Goal: Information Seeking & Learning: Find specific fact

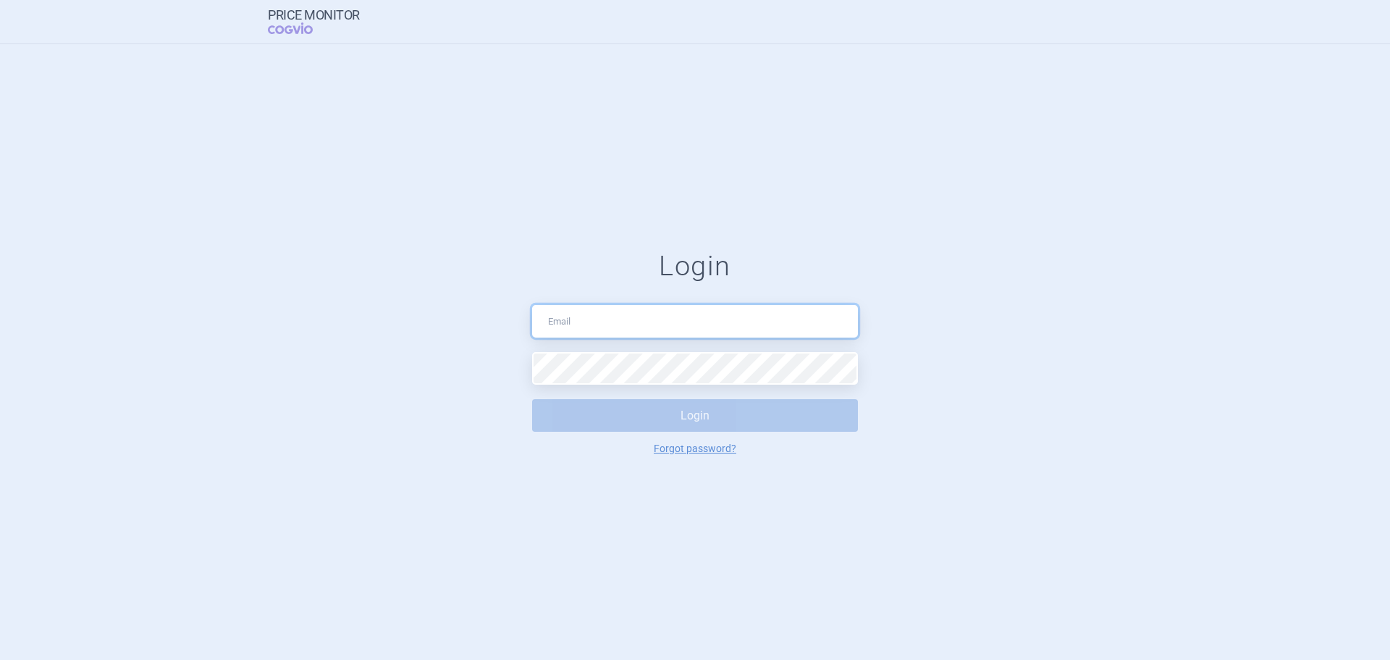
type input "[EMAIL_ADDRESS][DOMAIN_NAME]"
click at [621, 429] on button "Login" at bounding box center [695, 415] width 326 height 33
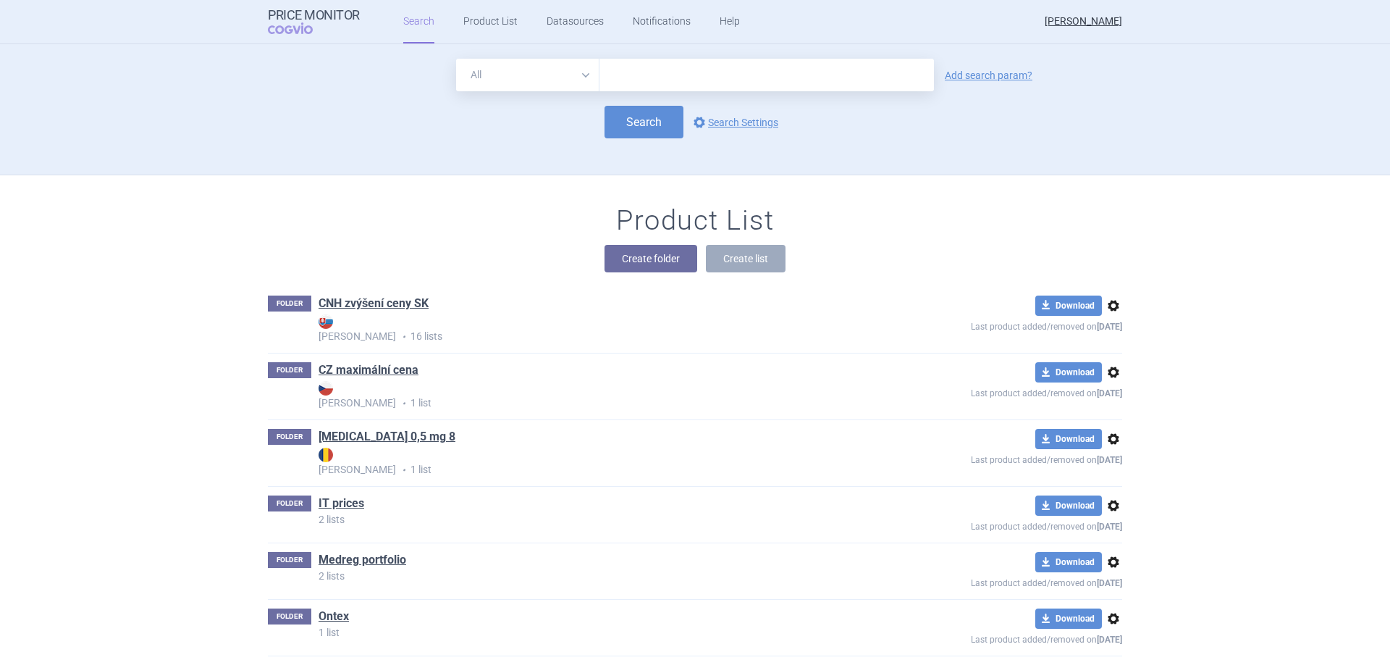
click at [635, 64] on input "text" at bounding box center [767, 75] width 335 height 33
type input "[MEDICAL_DATA]"
click at [967, 88] on div "All Brand Name ATC Company Active Substance Country Newer than [MEDICAL_DATA] A…" at bounding box center [695, 75] width 855 height 33
click at [969, 80] on link "Add search param?" at bounding box center [989, 75] width 88 height 10
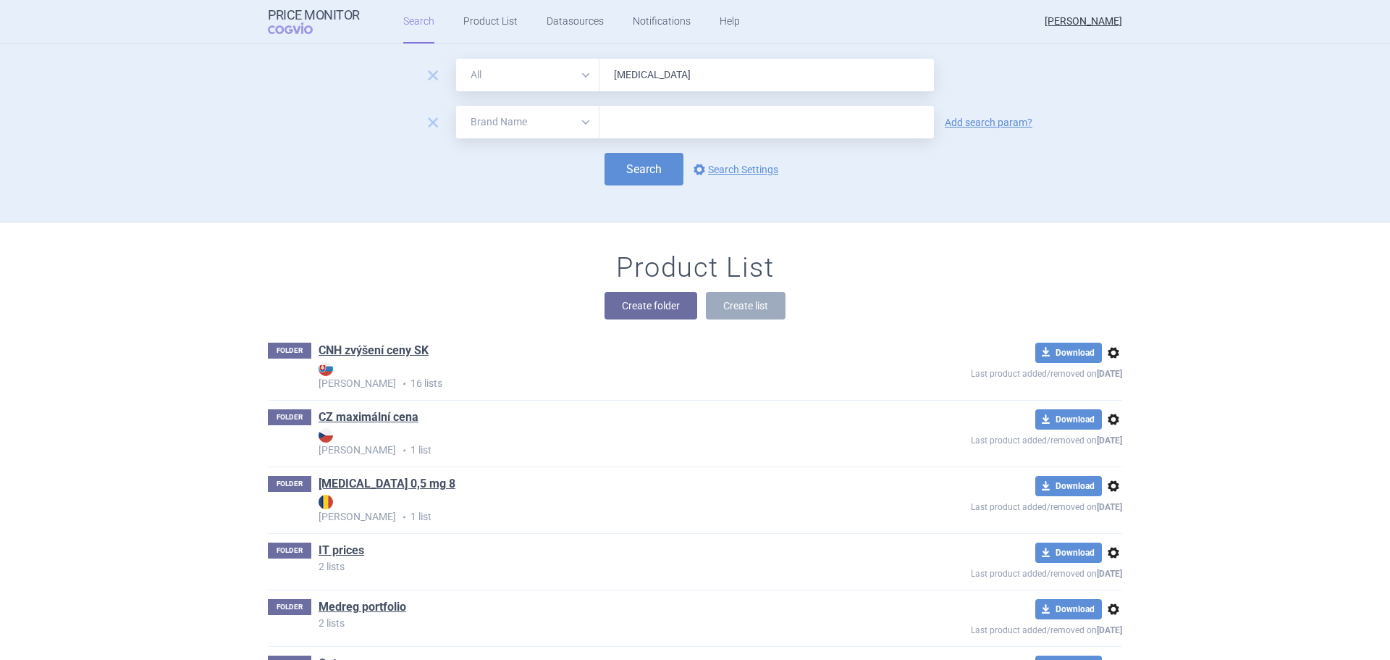
click at [546, 133] on select "All Brand Name ATC Company Active Substance Country Newer than" at bounding box center [527, 122] width 143 height 33
select select "country"
click at [456, 106] on select "All Brand Name ATC Company Active Substance Country Newer than" at bounding box center [527, 122] width 143 height 33
click at [618, 122] on input "text" at bounding box center [767, 122] width 320 height 19
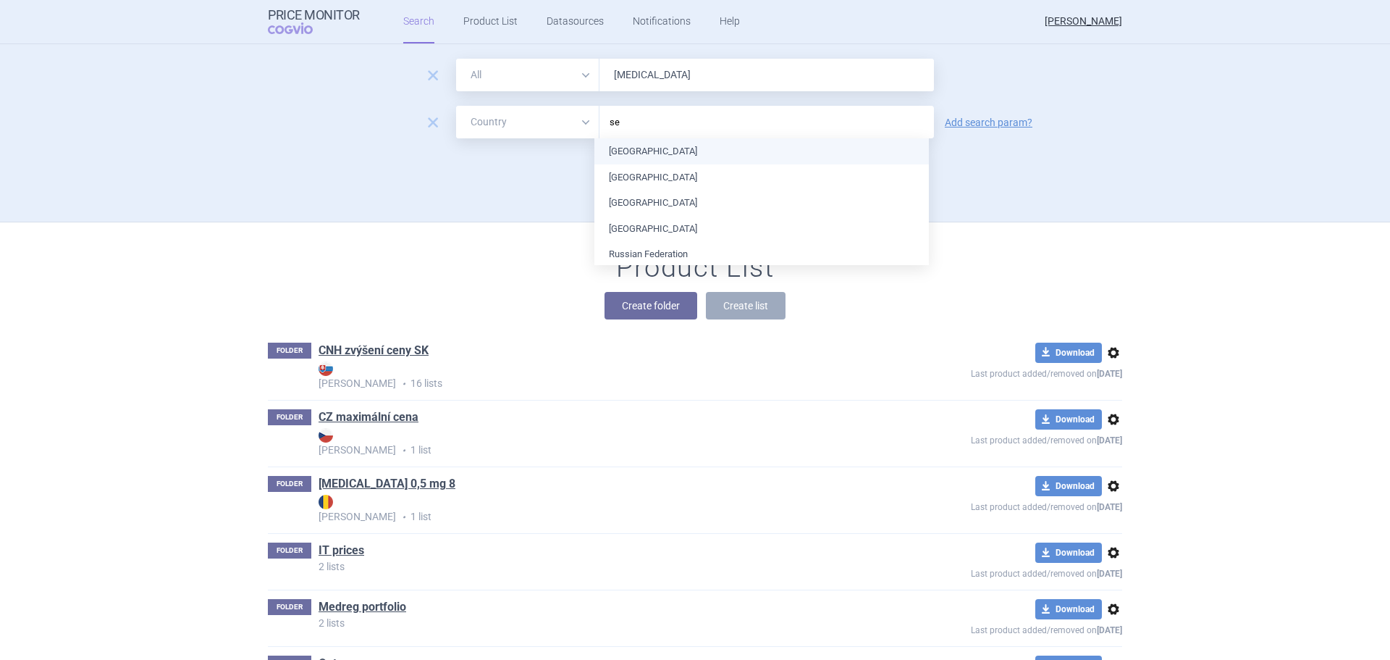
type input "ser"
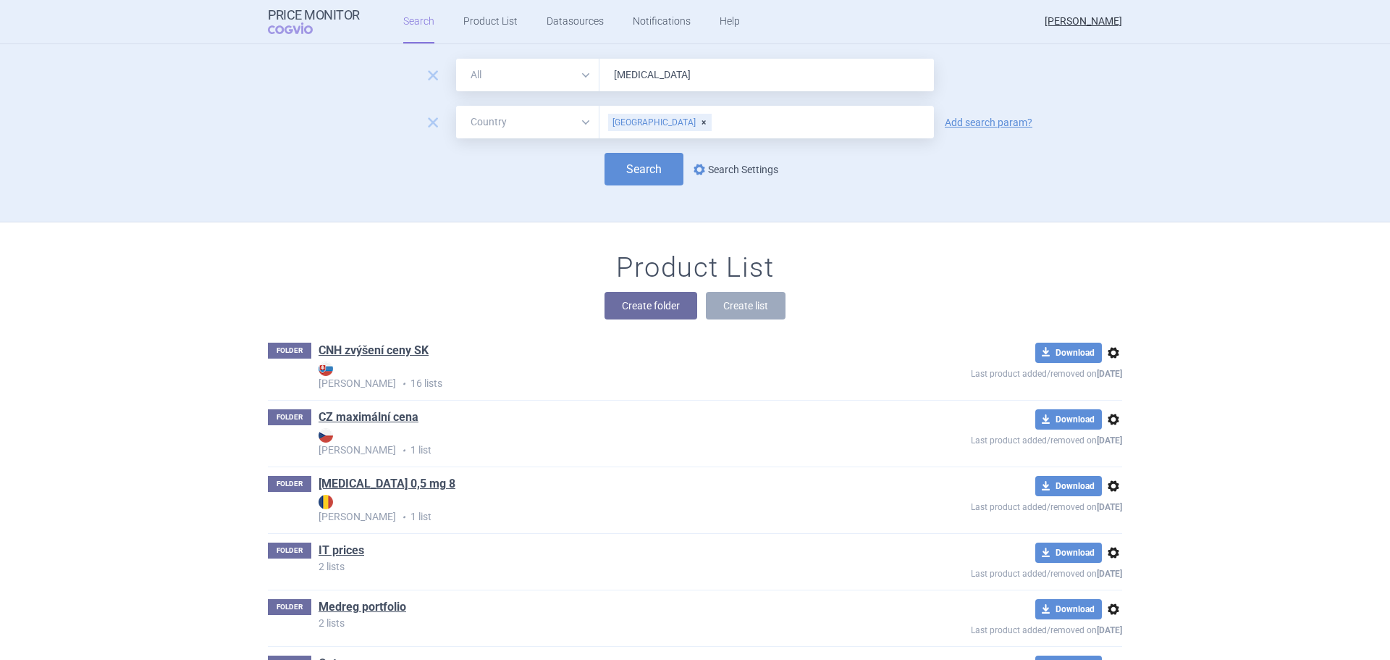
click at [699, 169] on span "options" at bounding box center [699, 169] width 17 height 17
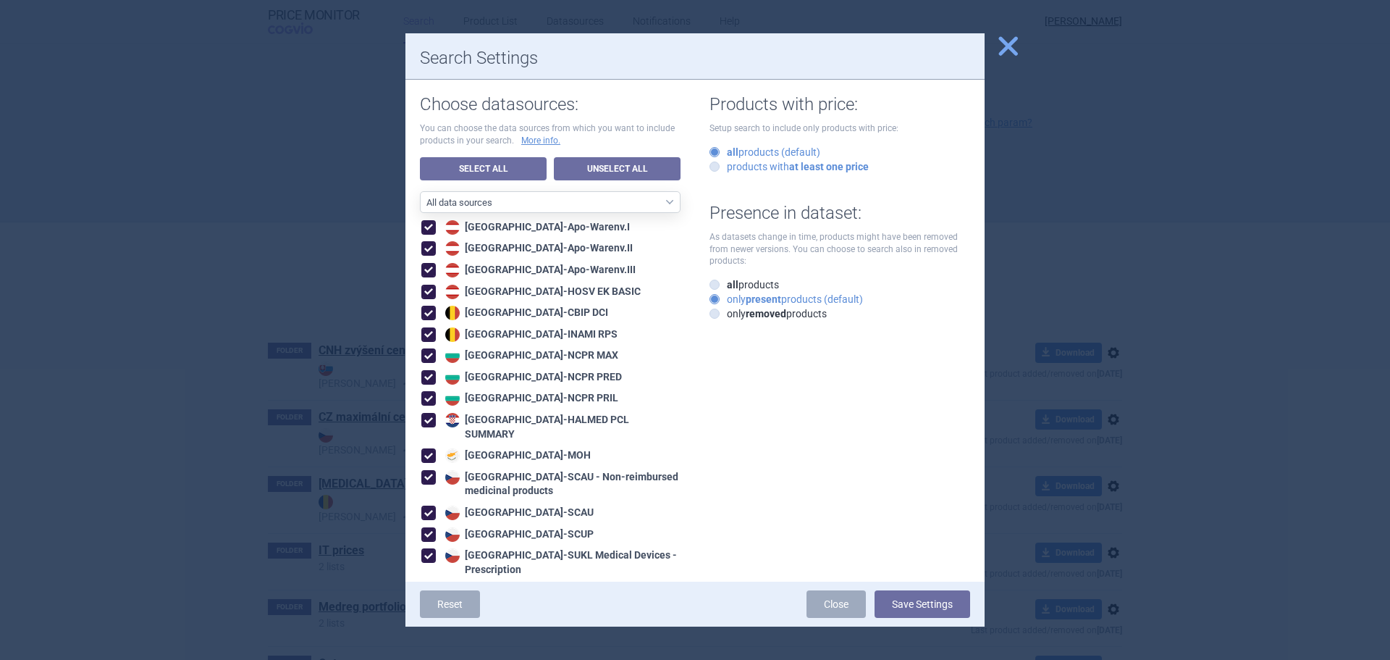
click at [715, 168] on label "products with at least one price" at bounding box center [789, 166] width 159 height 14
click at [715, 168] on input "products with at least one price" at bounding box center [717, 167] width 14 height 14
radio input "true"
click at [889, 598] on button "Save Settings" at bounding box center [923, 604] width 96 height 28
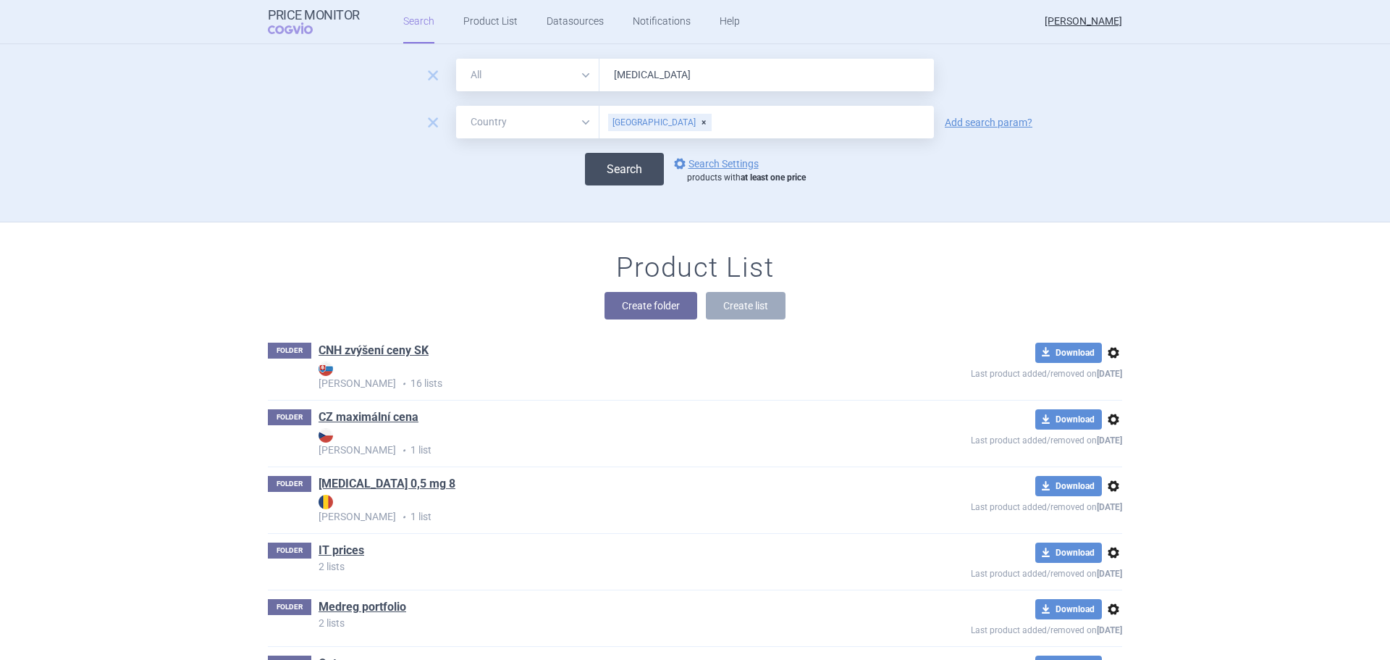
click at [604, 182] on button "Search" at bounding box center [624, 169] width 79 height 33
select select "country"
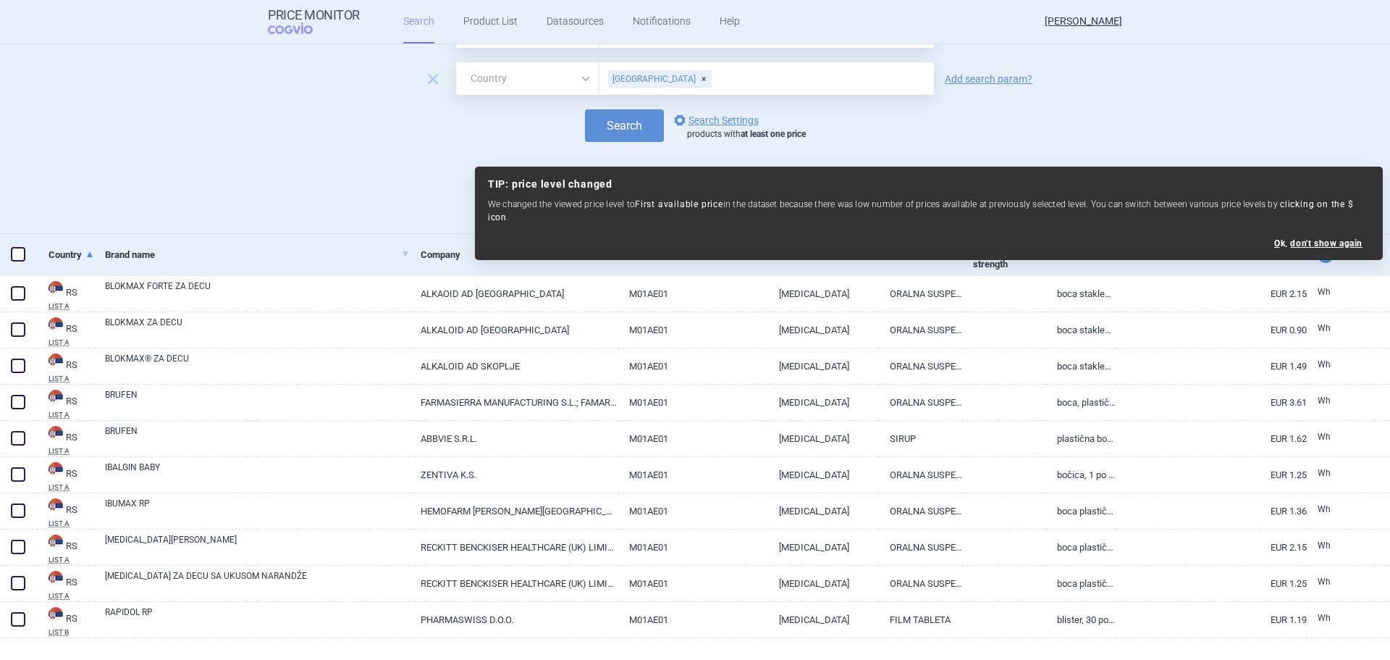
scroll to position [98, 0]
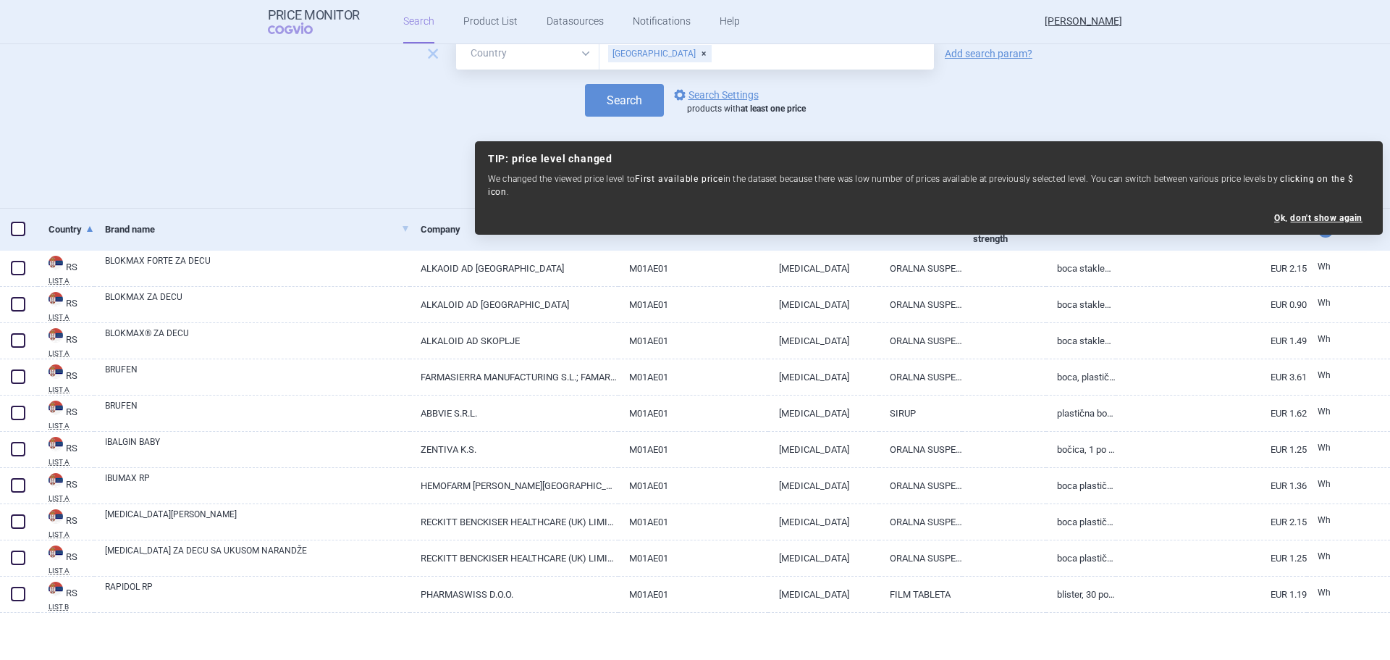
click at [1294, 107] on div "Search options Search Settings products with at least one price" at bounding box center [695, 100] width 1390 height 33
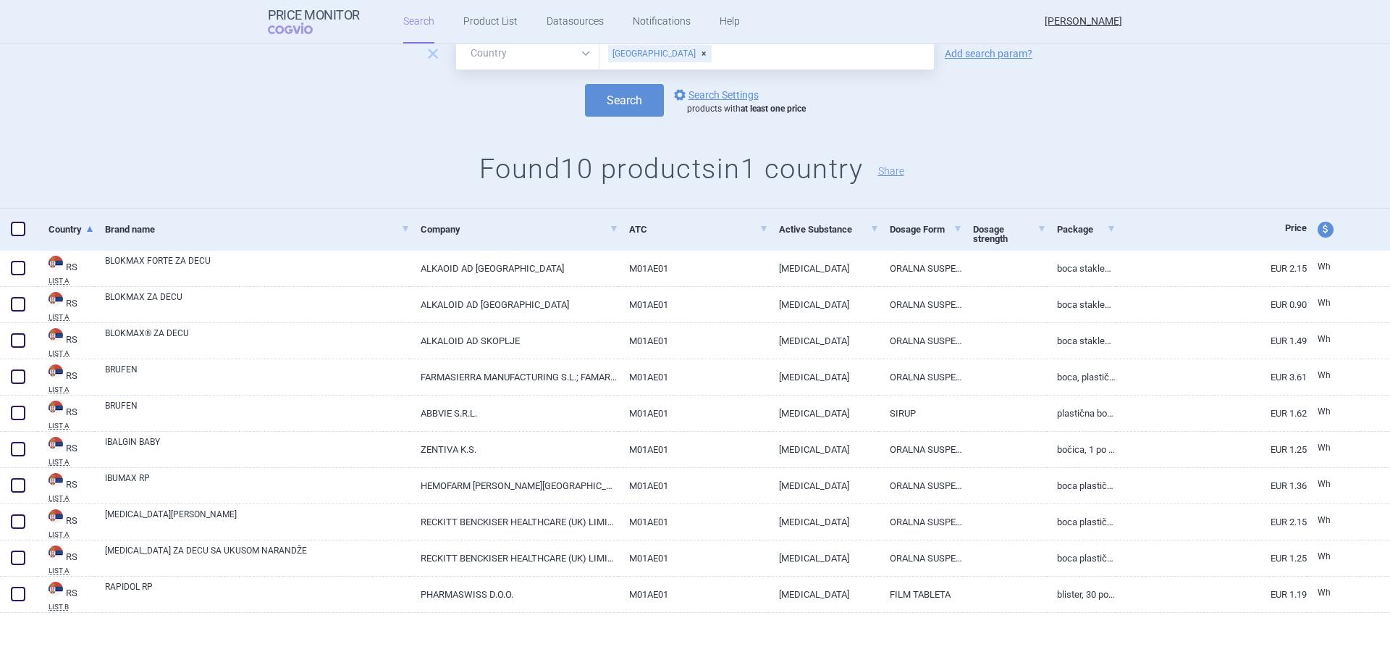
click at [1069, 235] on link "Package" at bounding box center [1086, 228] width 59 height 35
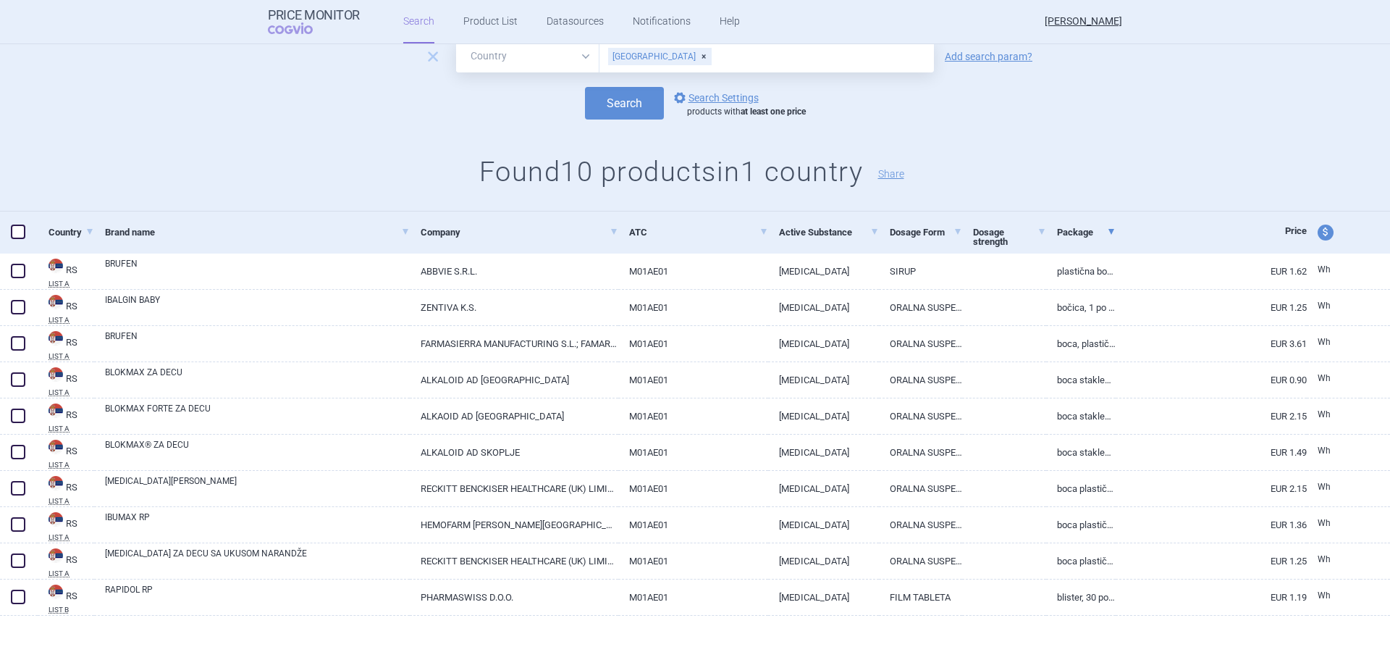
scroll to position [98, 0]
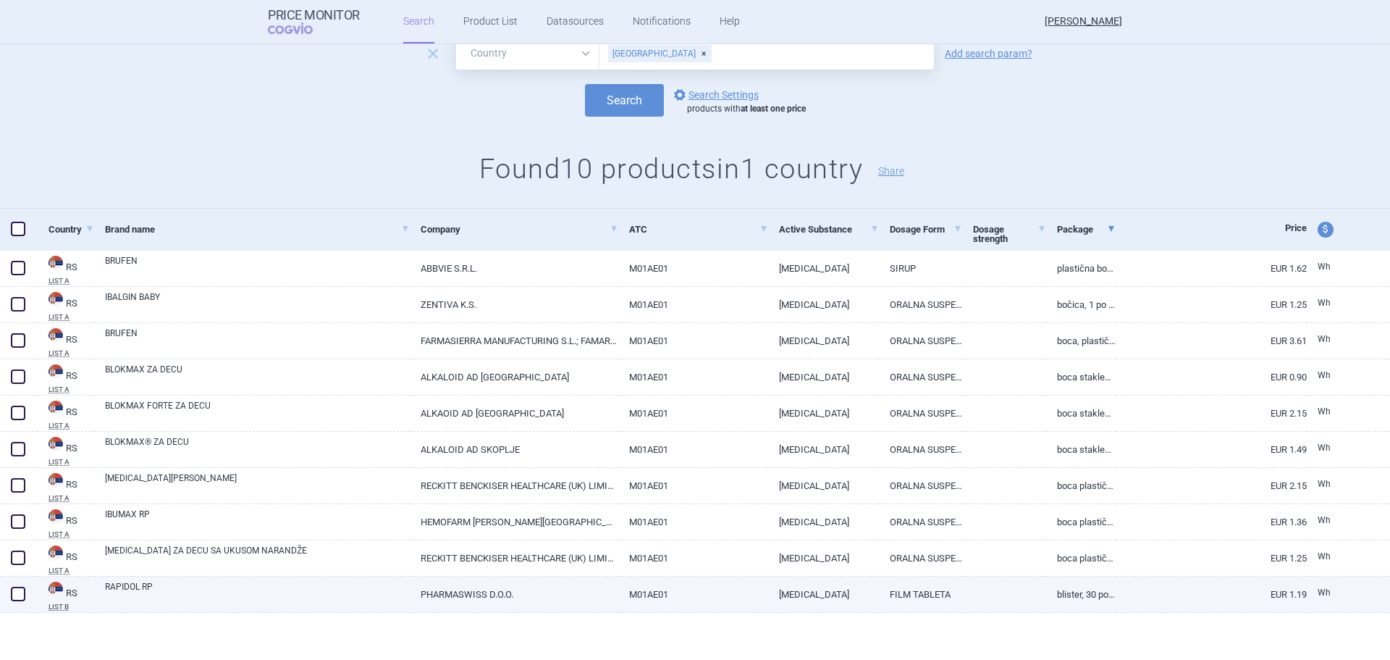
click at [505, 597] on link "PHARMASWISS D.O.O." at bounding box center [514, 593] width 209 height 35
select select "EUR"
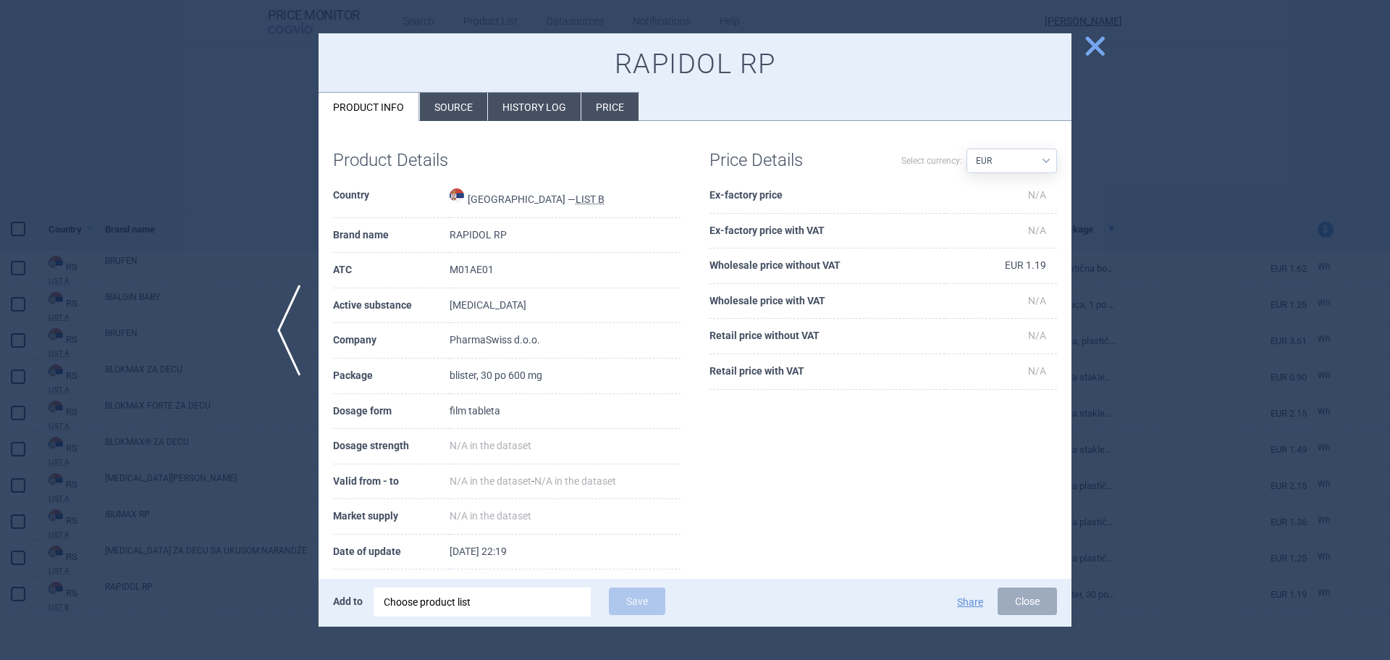
click at [529, 107] on li "History log" at bounding box center [534, 107] width 93 height 28
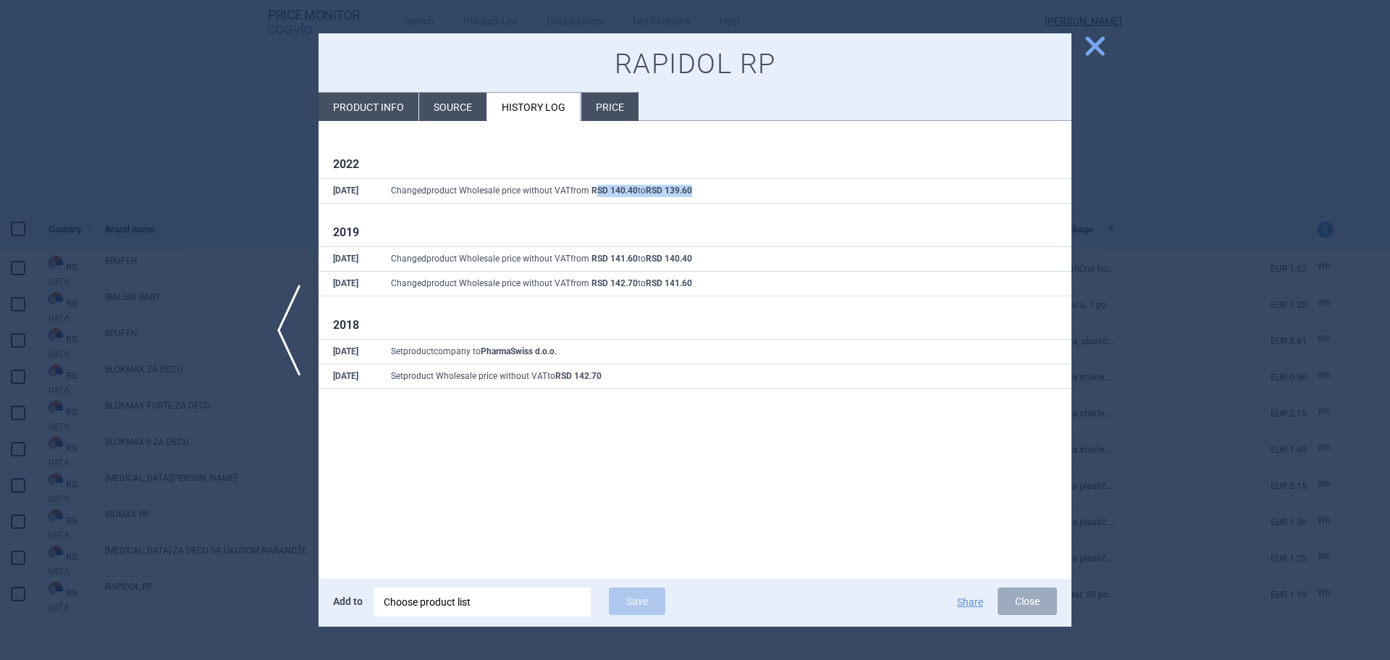
drag, startPoint x: 706, startPoint y: 190, endPoint x: 599, endPoint y: 192, distance: 107.2
click at [599, 192] on td "Changed product Wholesale price without VAT from RSD 140.40 to RSD 139.60" at bounding box center [724, 191] width 695 height 25
click at [1104, 56] on span "close" at bounding box center [1095, 45] width 25 height 25
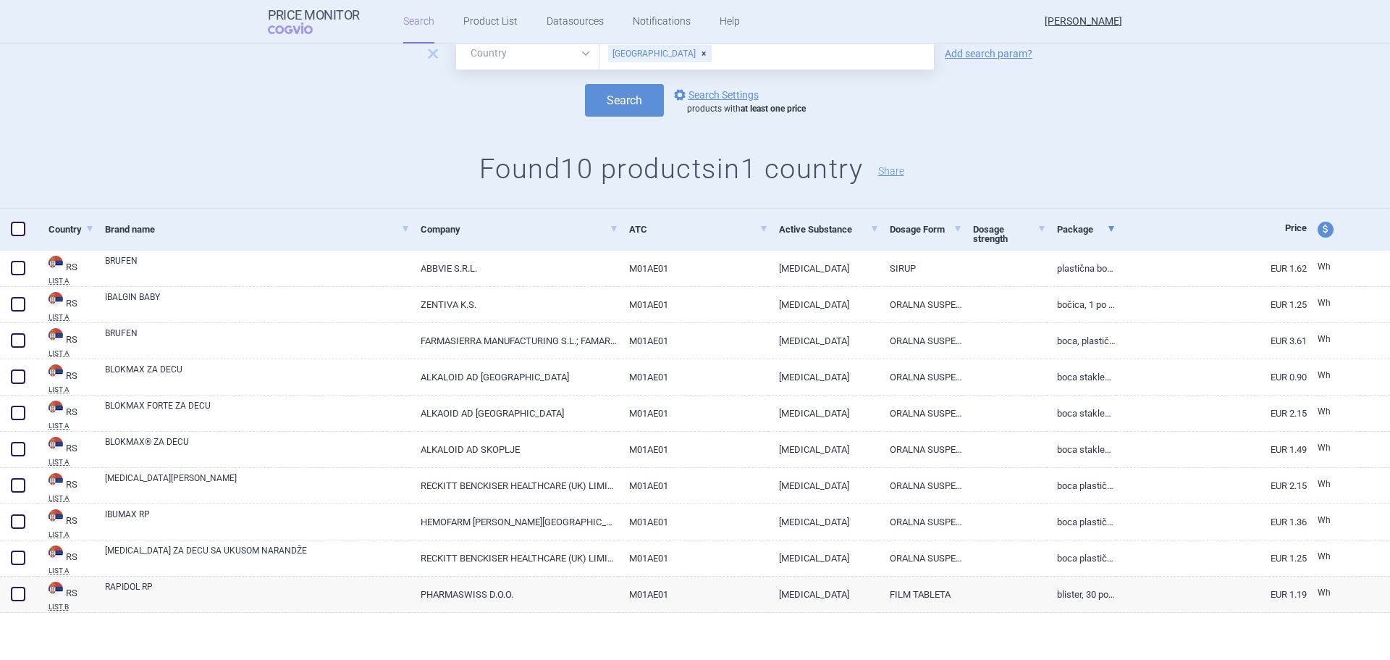
click at [960, 124] on div "remove All Brand Name ATC Company Active Substance Country Newer than [MEDICAL_…" at bounding box center [695, 91] width 1390 height 233
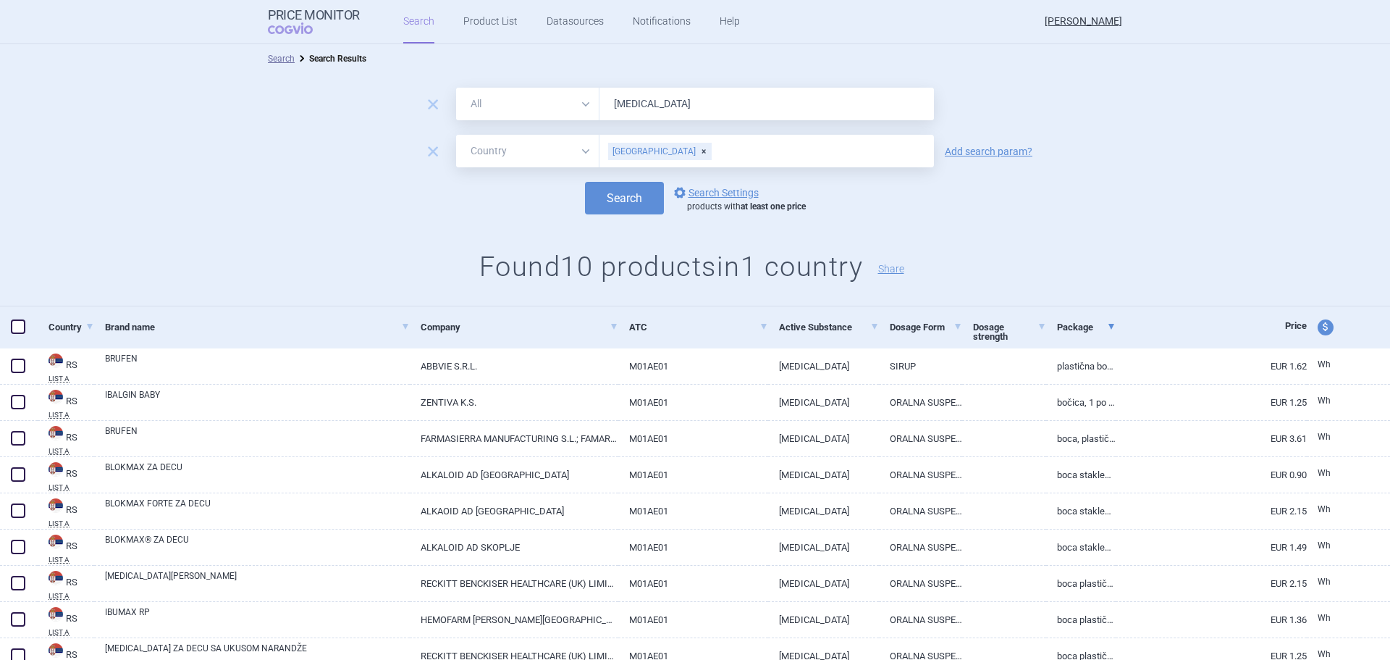
click at [679, 112] on input "[MEDICAL_DATA]" at bounding box center [767, 104] width 335 height 33
click at [585, 182] on button "Search" at bounding box center [624, 198] width 79 height 33
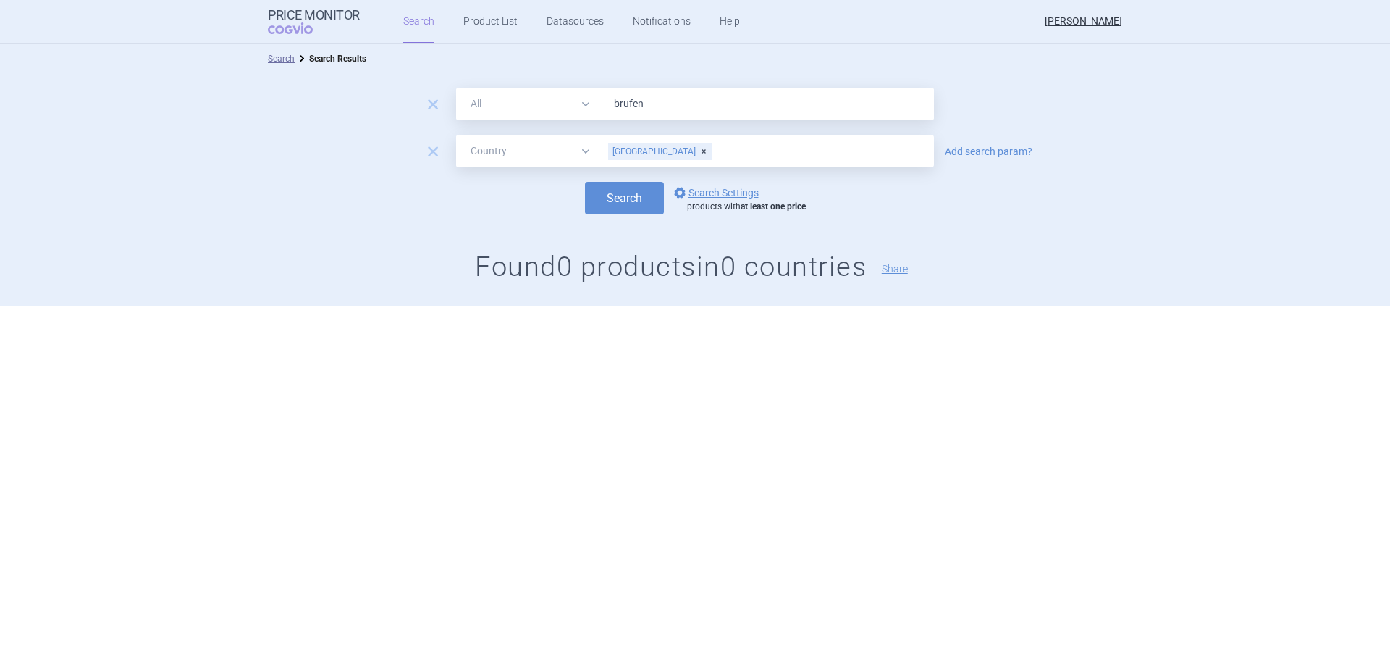
type input "brufen"
click at [585, 182] on button "Search" at bounding box center [624, 198] width 79 height 33
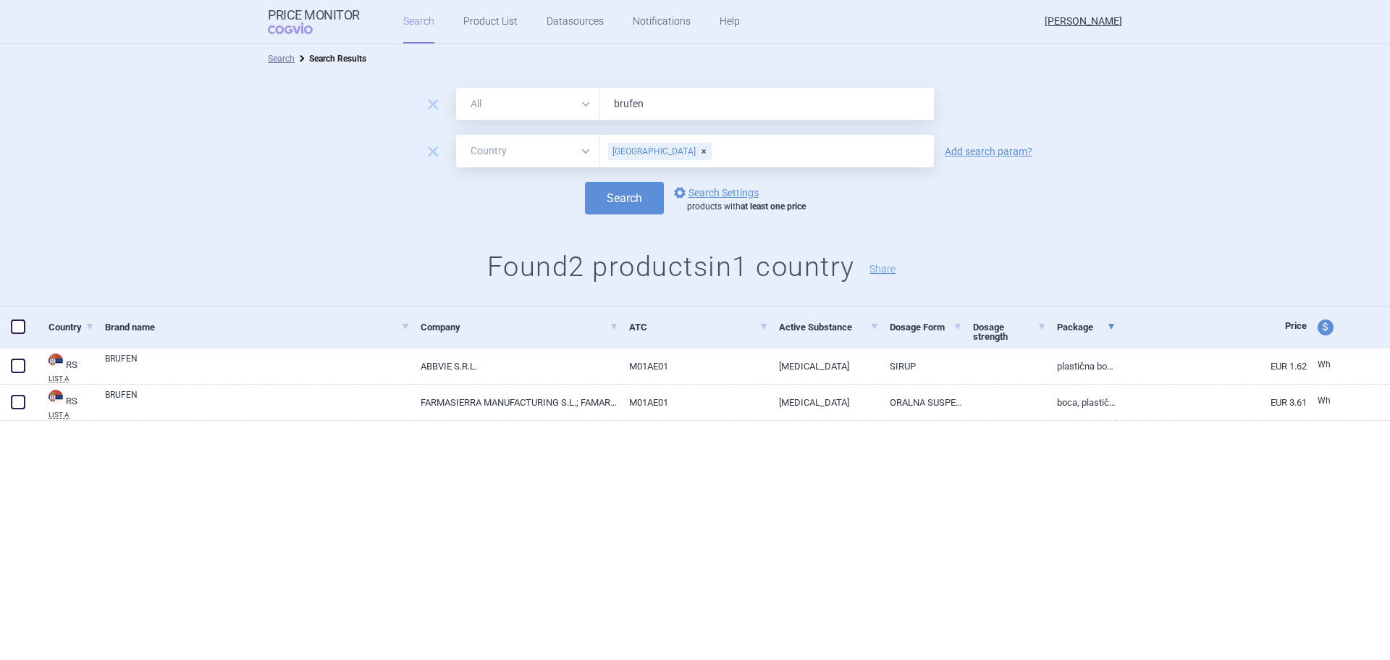
click at [1324, 329] on span "price and currency" at bounding box center [1326, 327] width 16 height 16
select select "ex-factory"
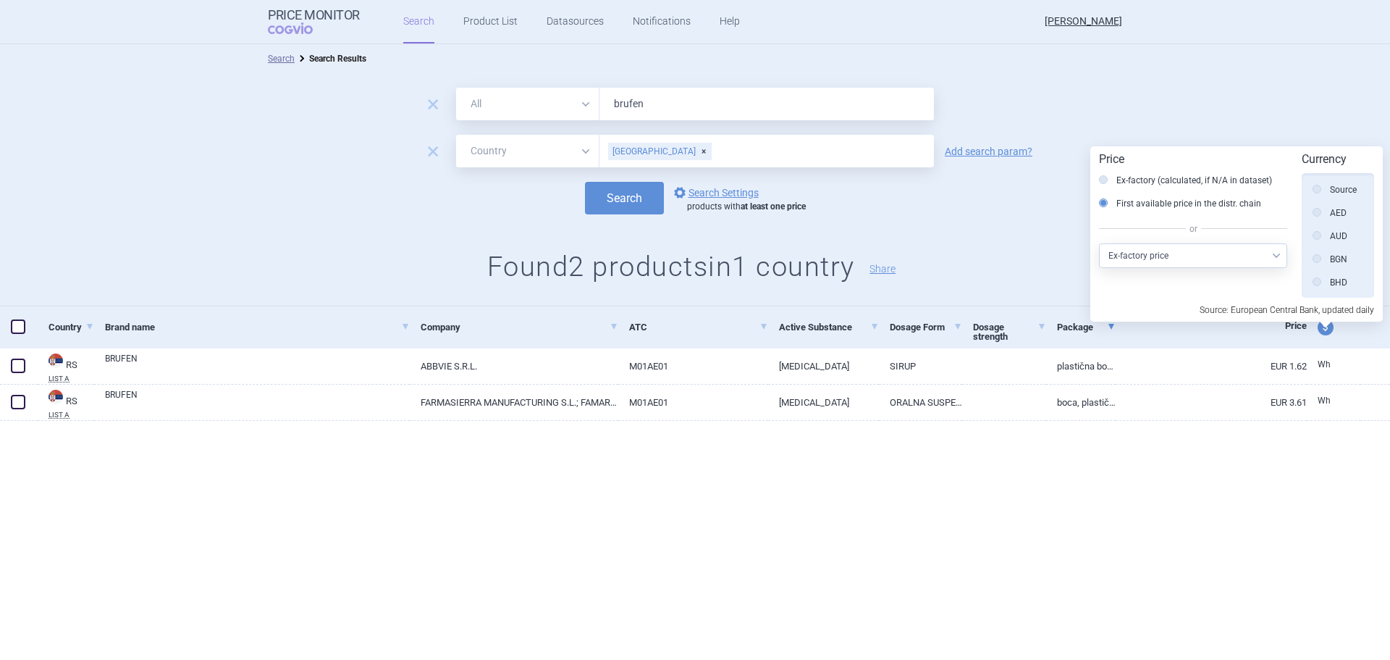
scroll to position [327, 0]
click at [1270, 524] on div "Search Search Results remove All Brand Name ATC Company Active Substance Countr…" at bounding box center [695, 352] width 1390 height 616
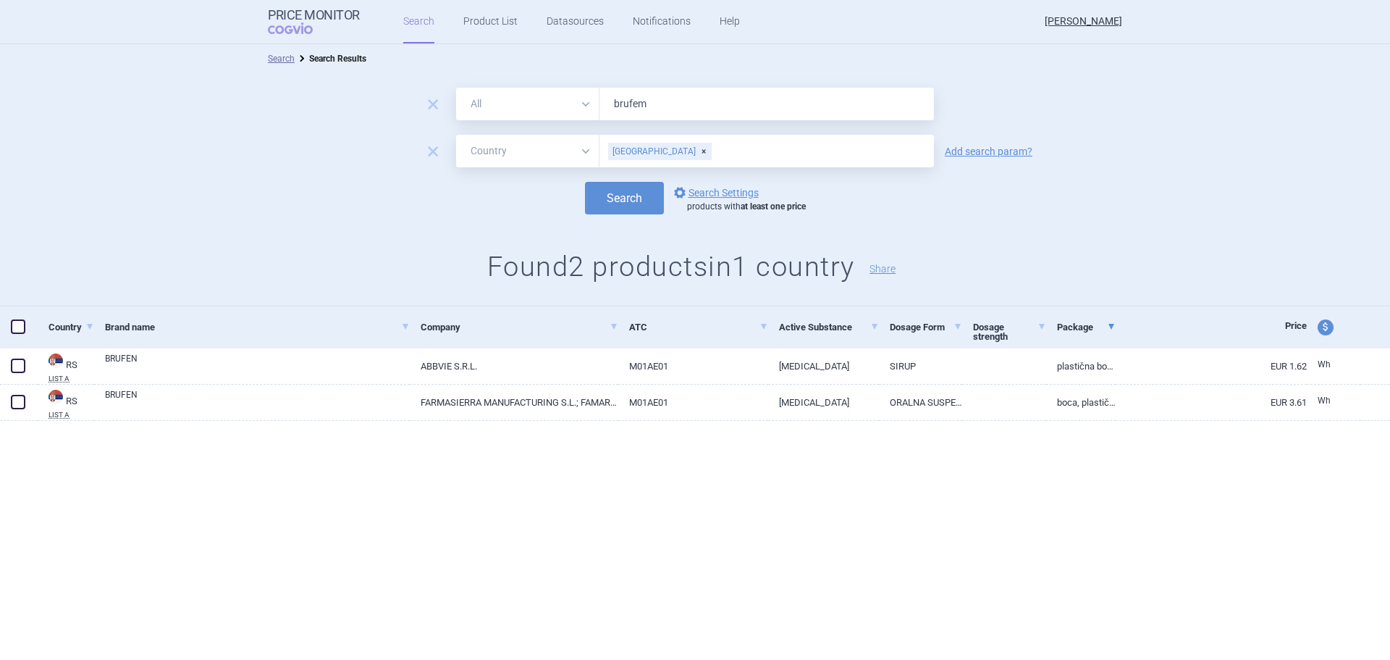
type input "brufem"
